Goal: Task Accomplishment & Management: Use online tool/utility

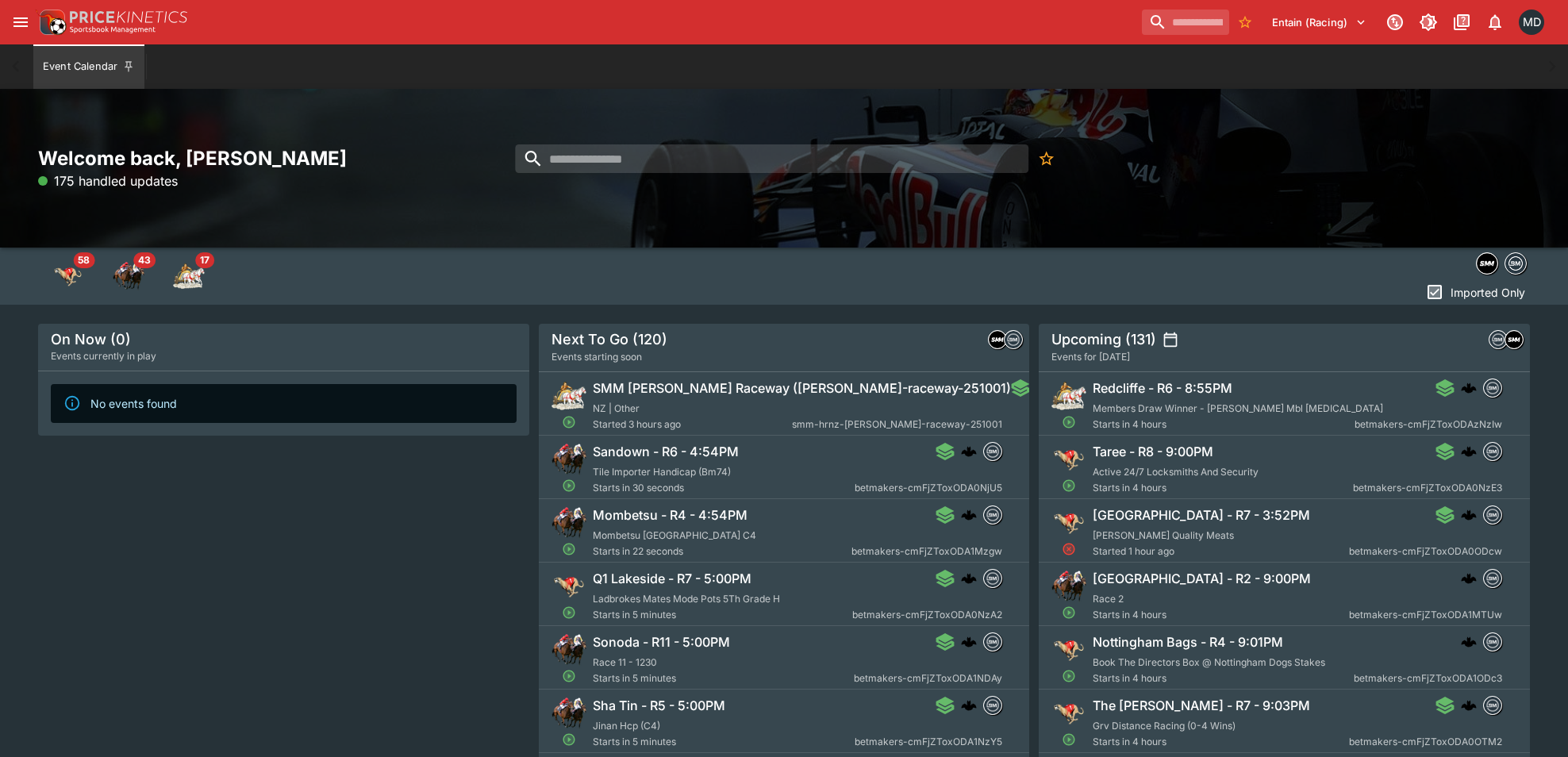
click at [14, 22] on icon "open drawer" at bounding box center [21, 22] width 14 height 10
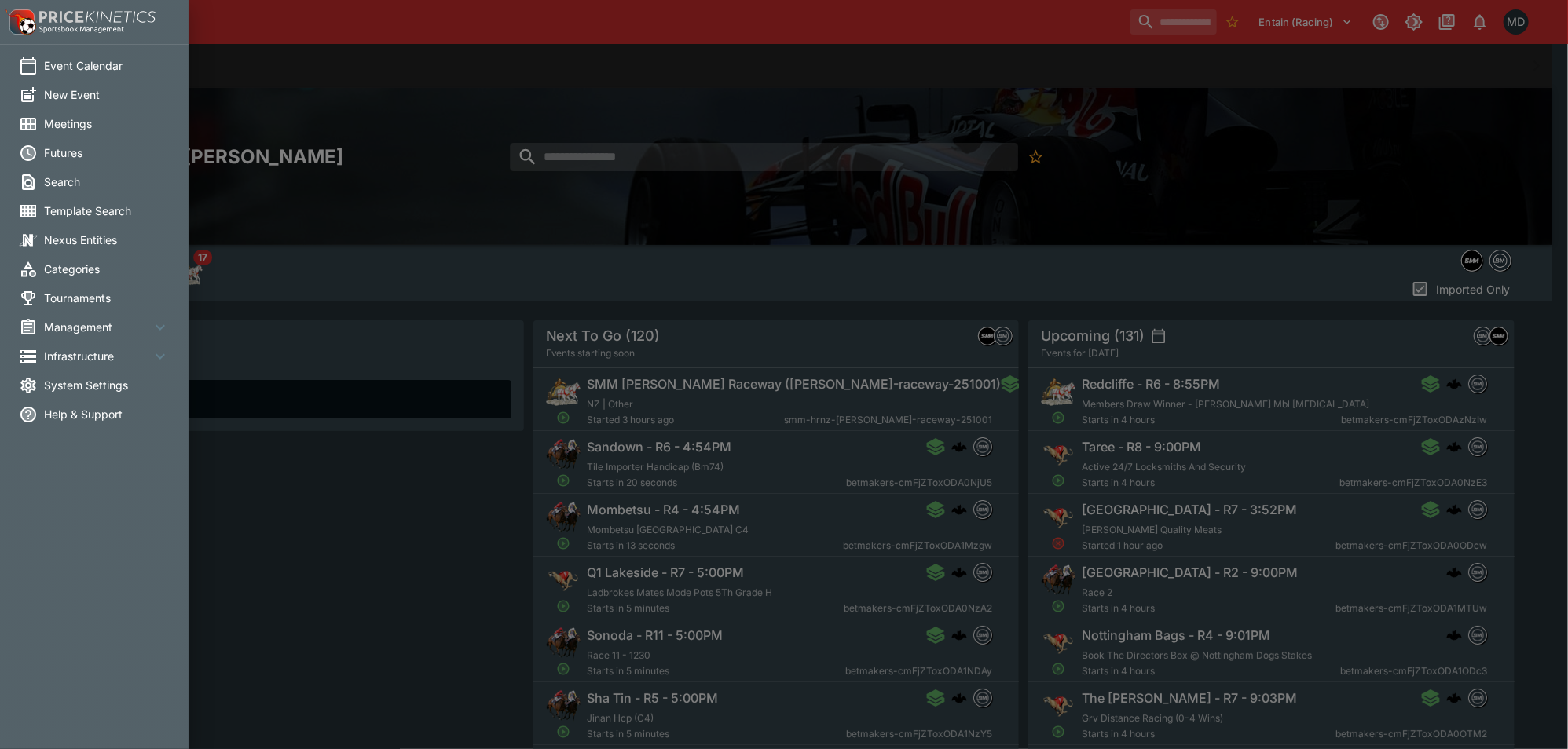
click at [88, 320] on span "Management" at bounding box center [97, 327] width 107 height 17
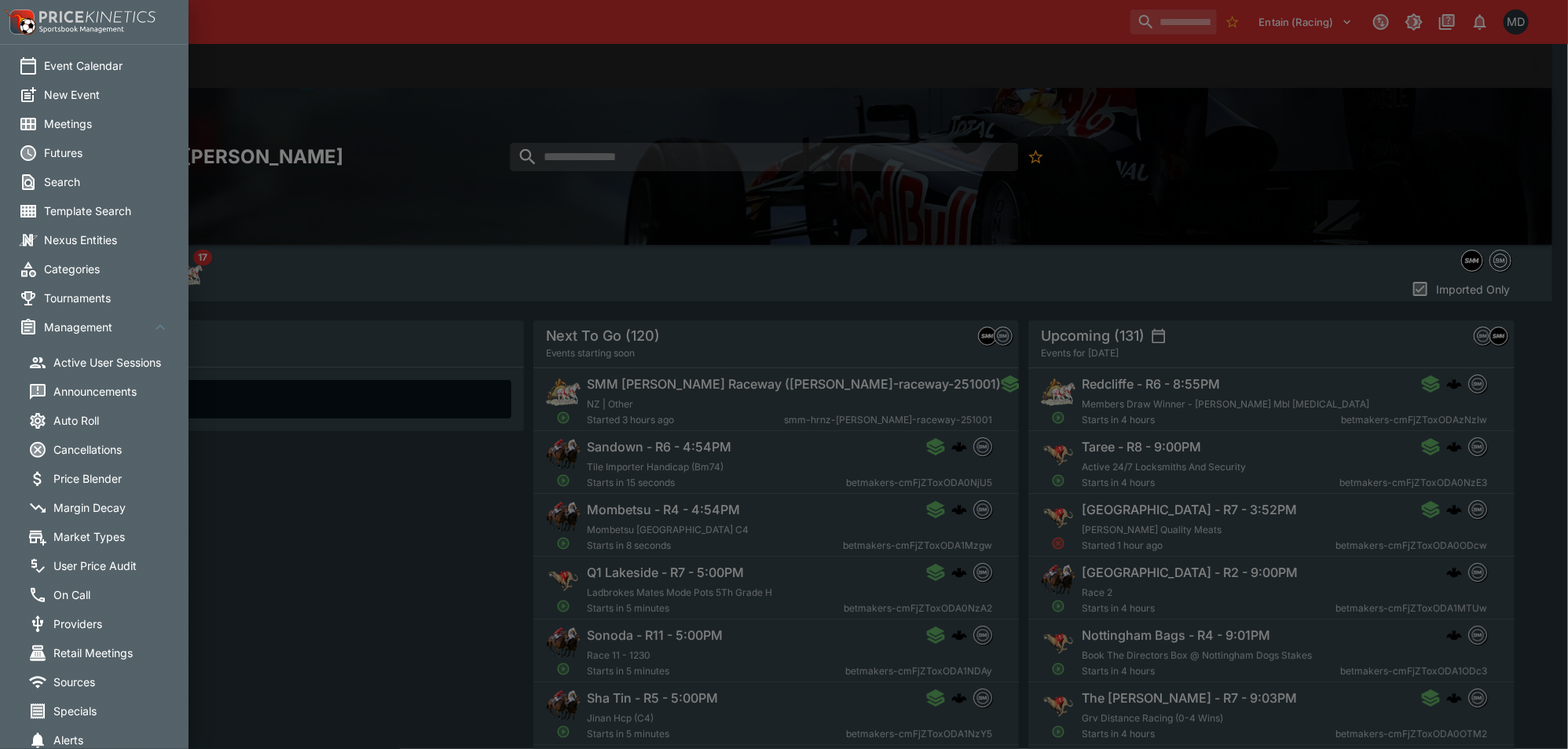
click at [95, 505] on span "Margin Decay" at bounding box center [116, 507] width 125 height 17
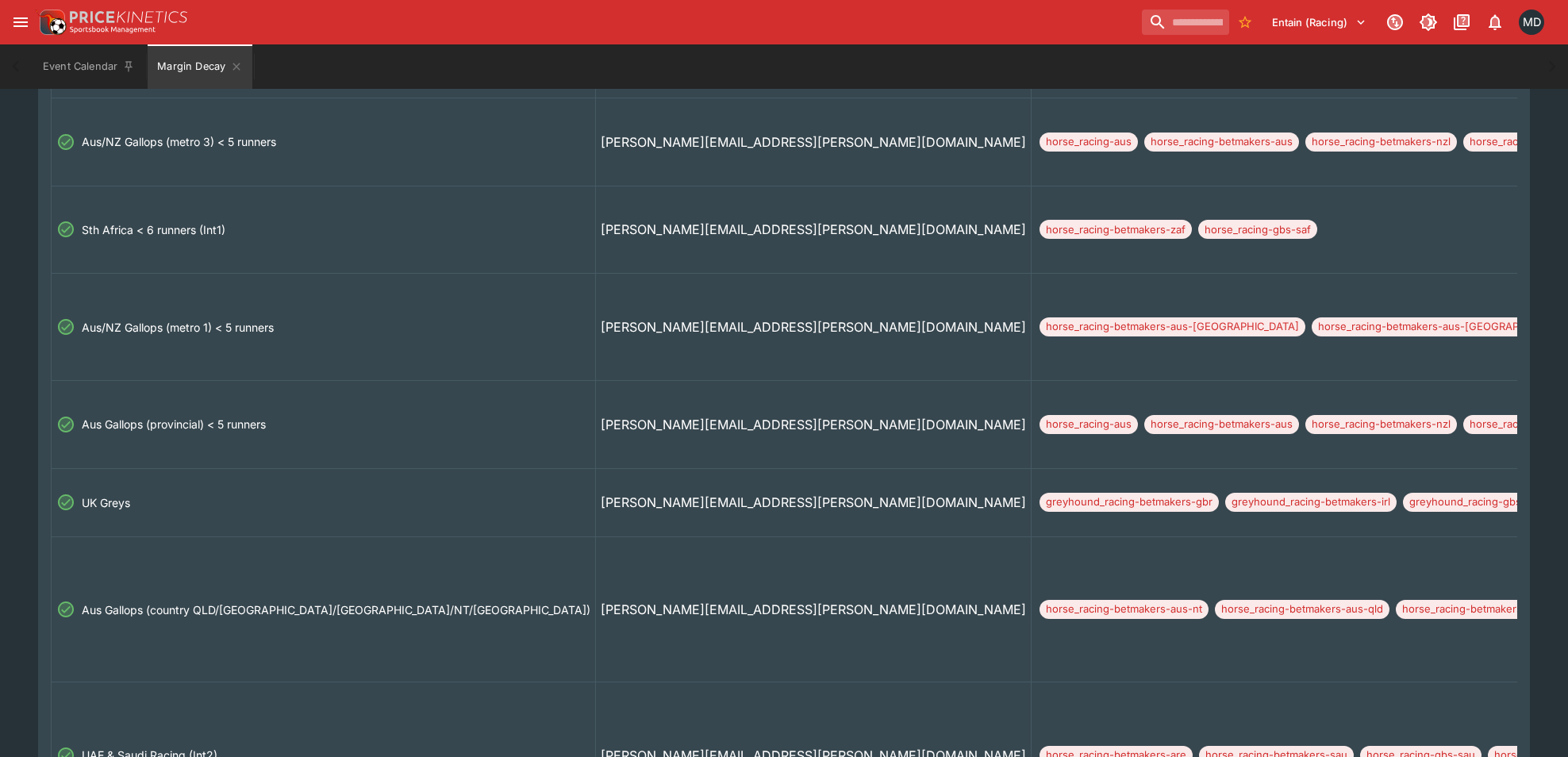
scroll to position [0, 992]
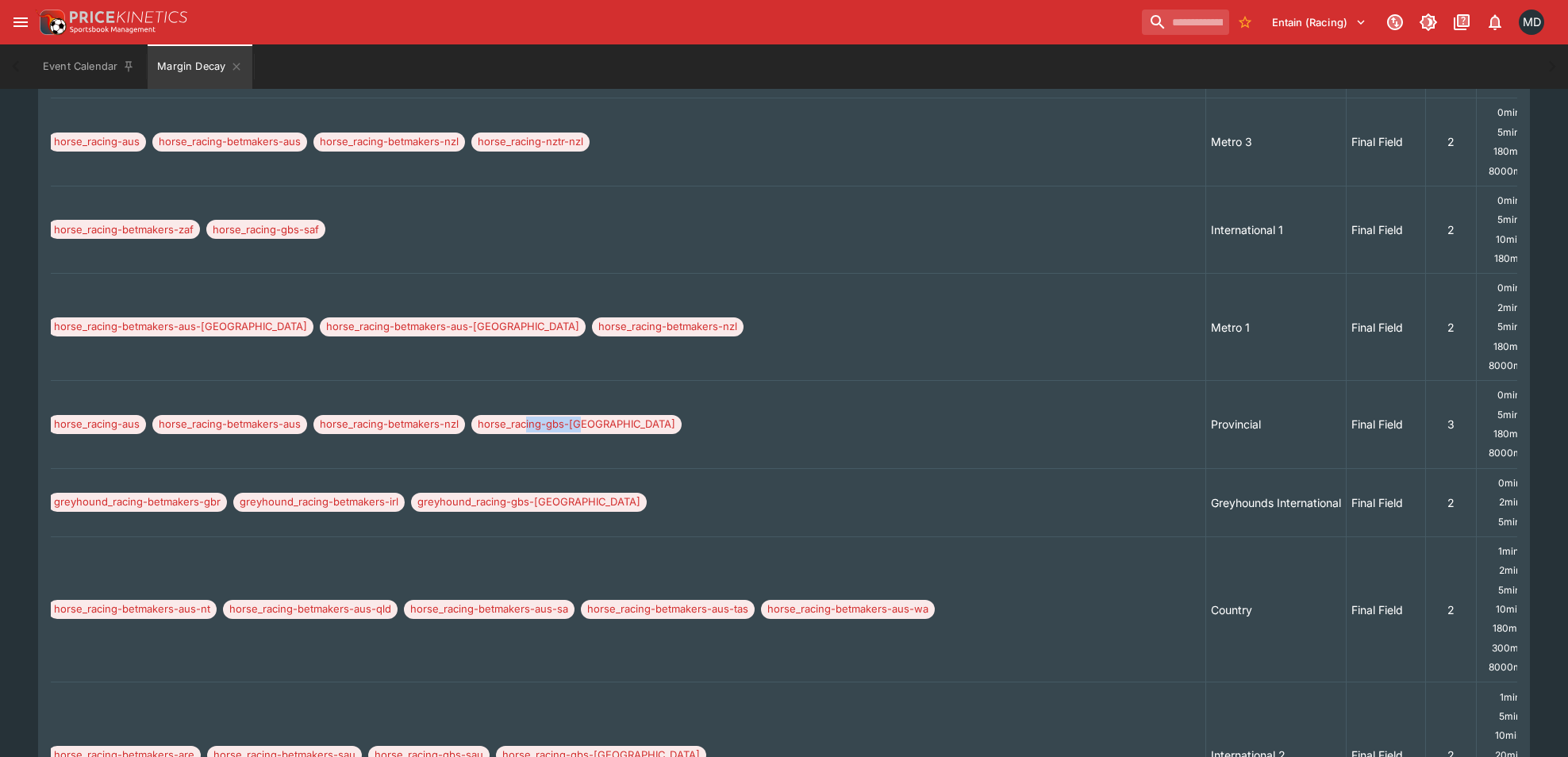
drag, startPoint x: 692, startPoint y: 437, endPoint x: 85, endPoint y: 440, distance: 607.0
click at [85, 440] on td "horse_racing-aus horse_racing-betmakers-aus horse_racing-betmakers-nzl horse_ra…" at bounding box center [622, 425] width 1167 height 88
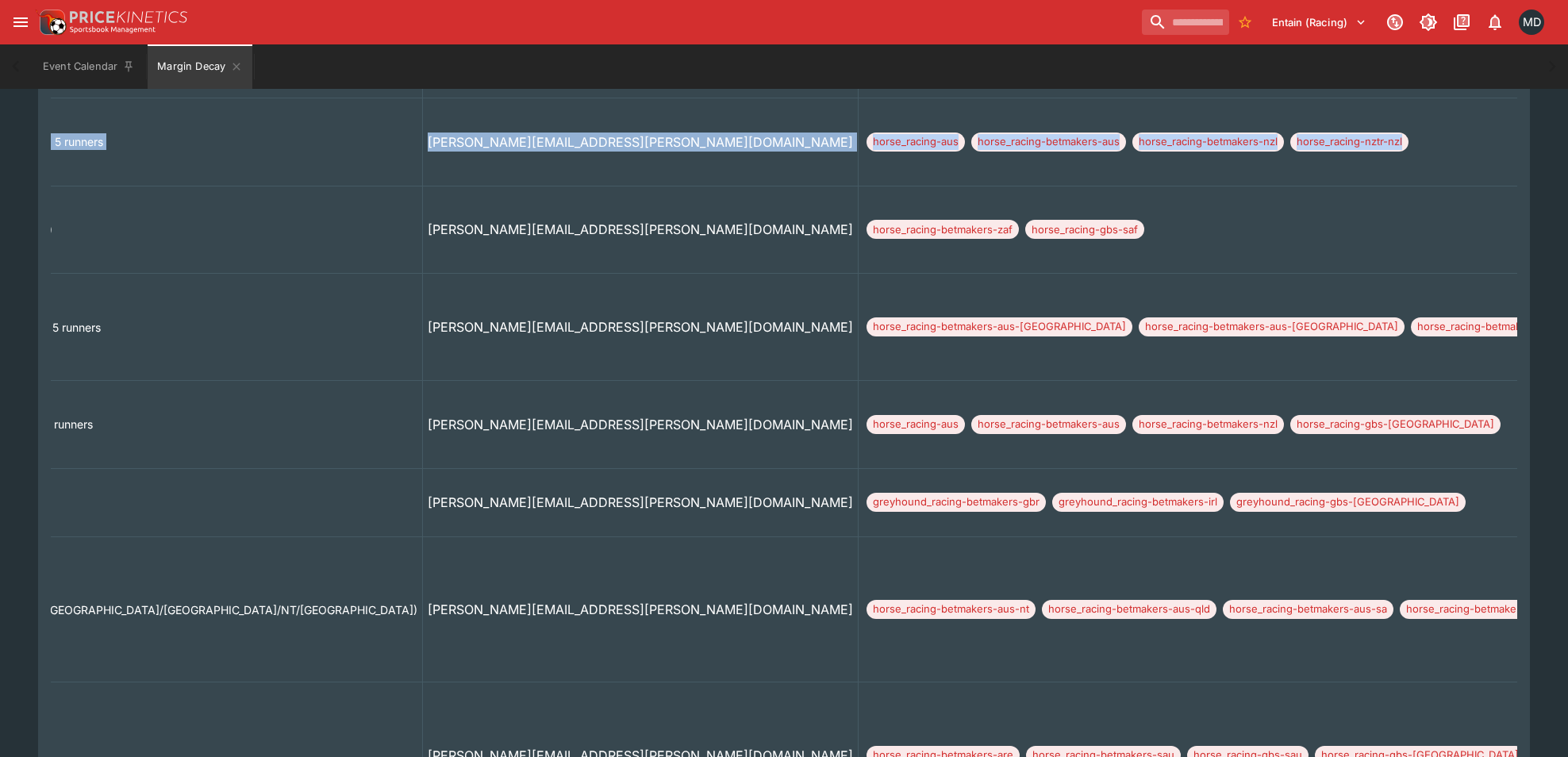
scroll to position [0, 0]
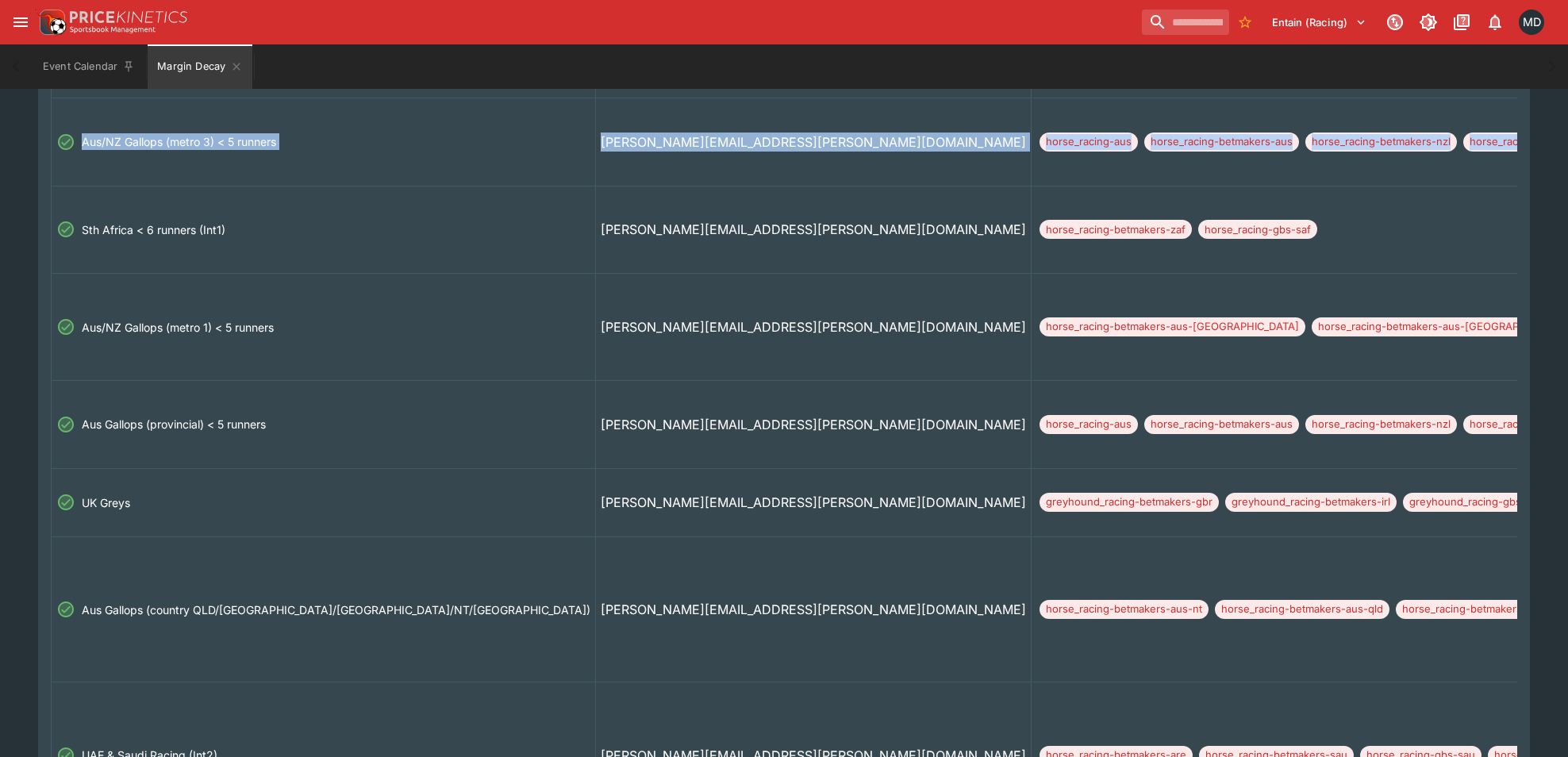
drag, startPoint x: 235, startPoint y: 131, endPoint x: -30, endPoint y: 120, distance: 265.2
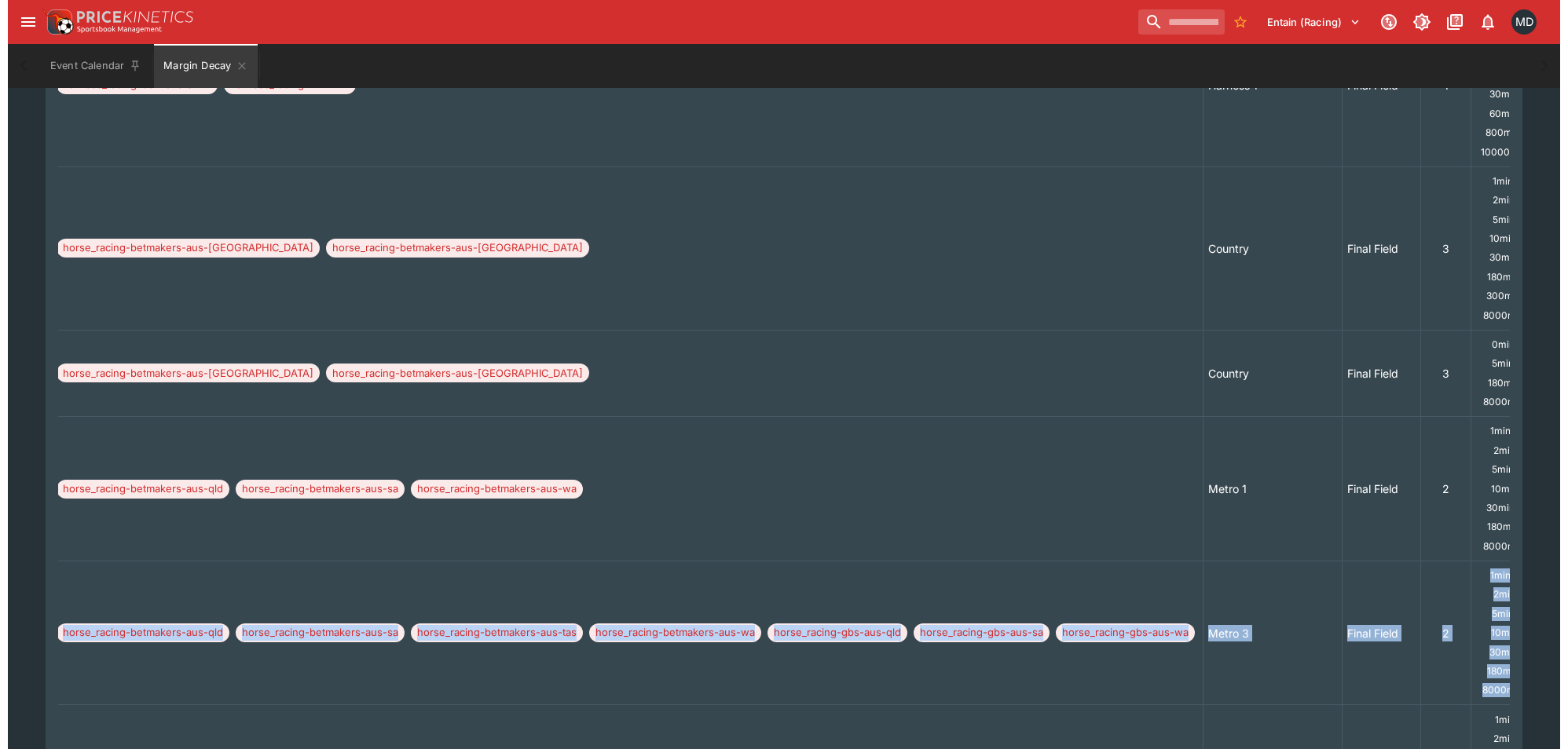
scroll to position [0, 1093]
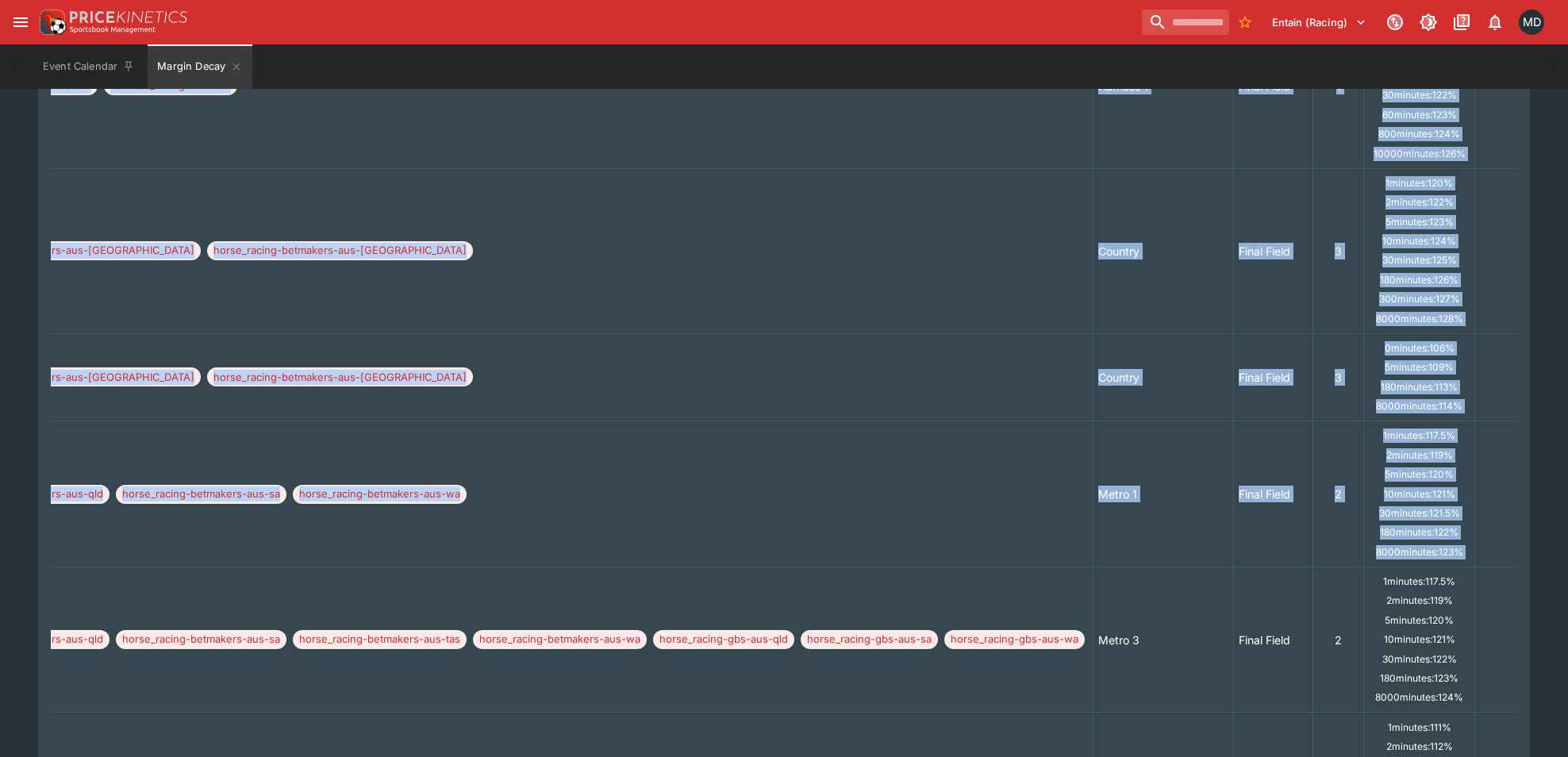
drag, startPoint x: 396, startPoint y: 676, endPoint x: 1518, endPoint y: 645, distance: 1122.4
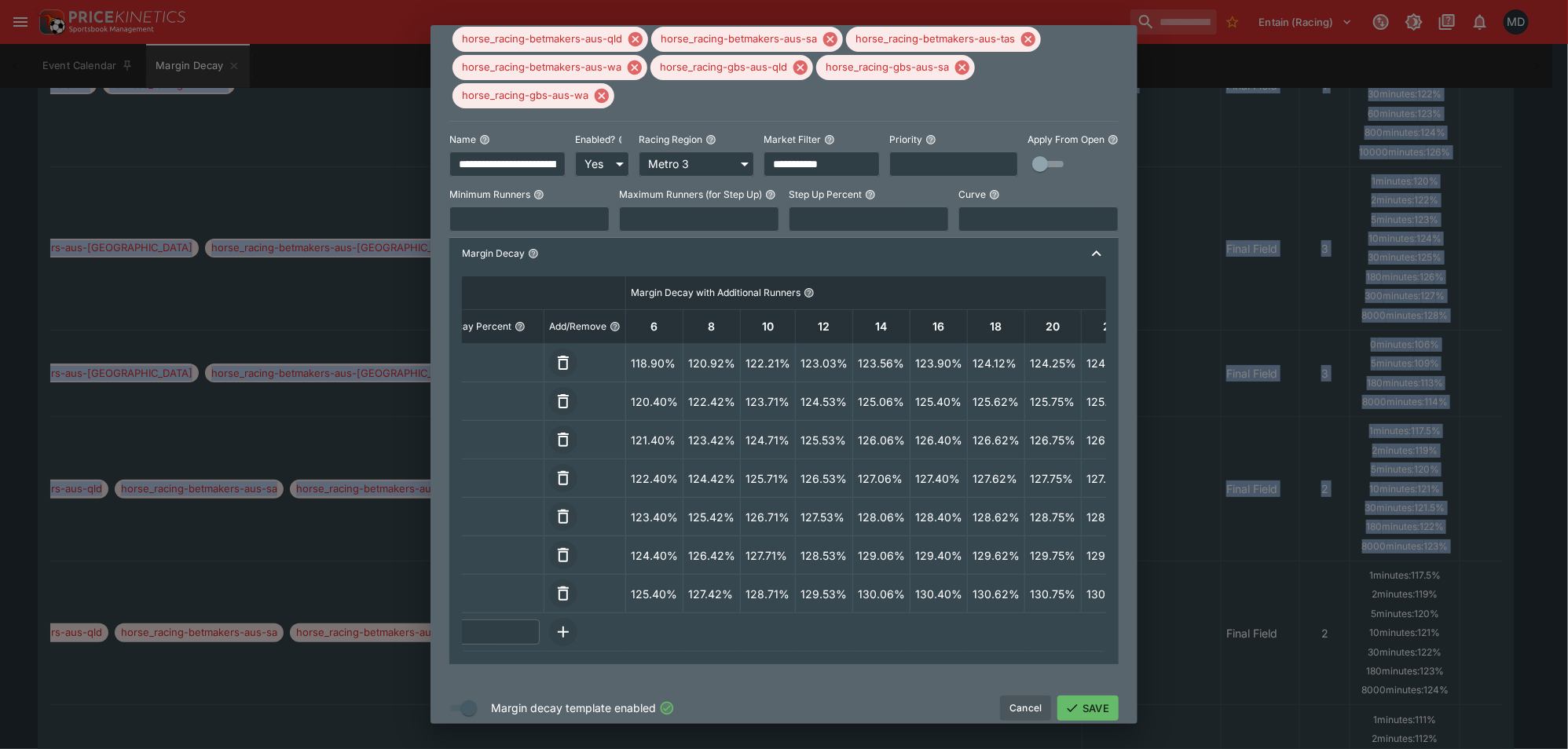
scroll to position [0, 203]
